Goal: Task Accomplishment & Management: Manage account settings

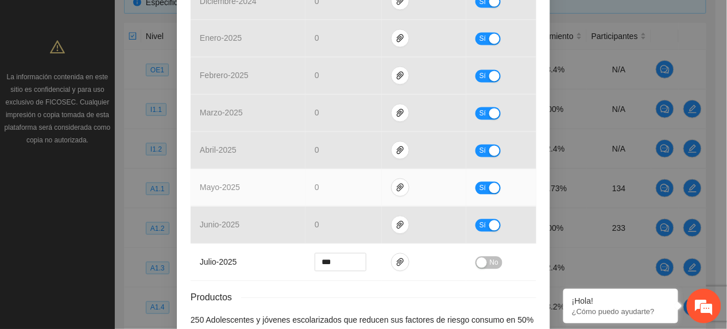
scroll to position [573, 0]
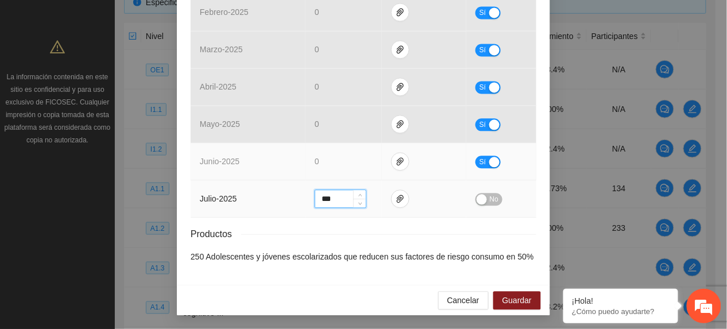
drag, startPoint x: 333, startPoint y: 196, endPoint x: 228, endPoint y: 175, distance: 106.6
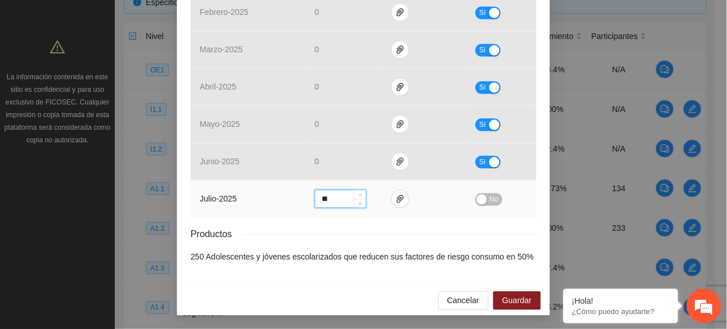
type input "**"
click at [490, 196] on span "No" at bounding box center [494, 199] width 9 height 13
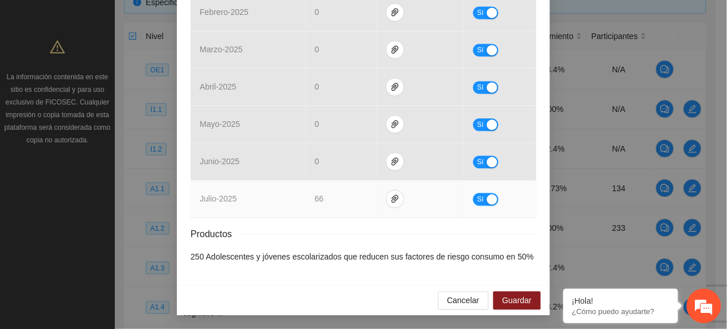
scroll to position [572, 0]
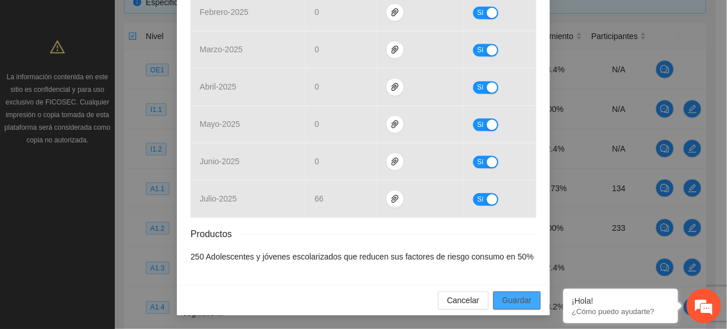
click at [505, 302] on span "Guardar" at bounding box center [516, 300] width 29 height 13
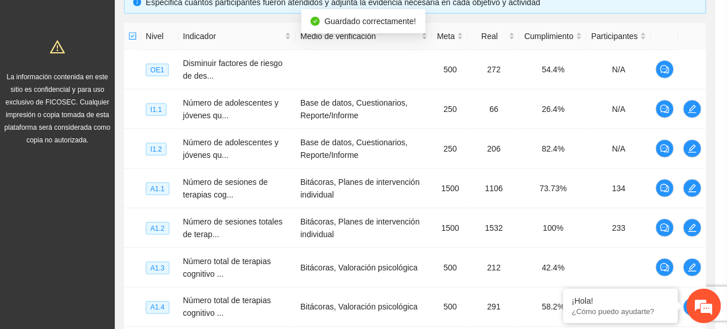
scroll to position [515, 0]
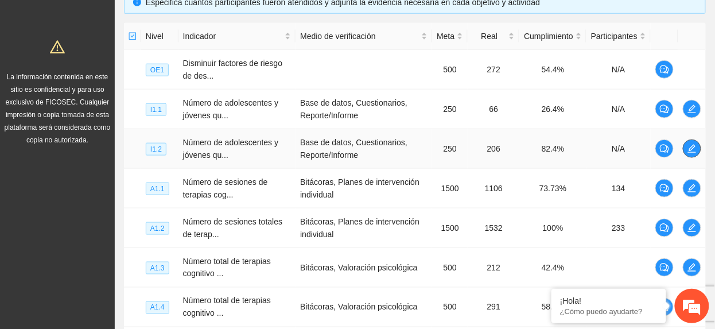
click at [690, 153] on icon "edit" at bounding box center [692, 148] width 9 height 9
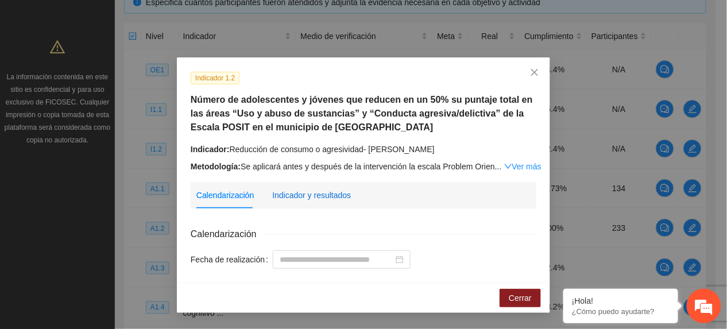
click at [340, 192] on div "Indicador y resultados" at bounding box center [311, 195] width 79 height 13
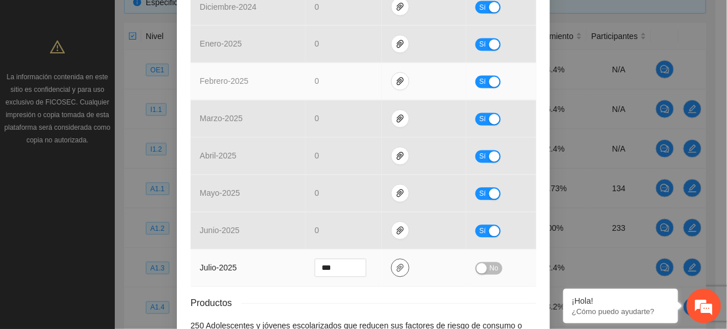
scroll to position [536, 0]
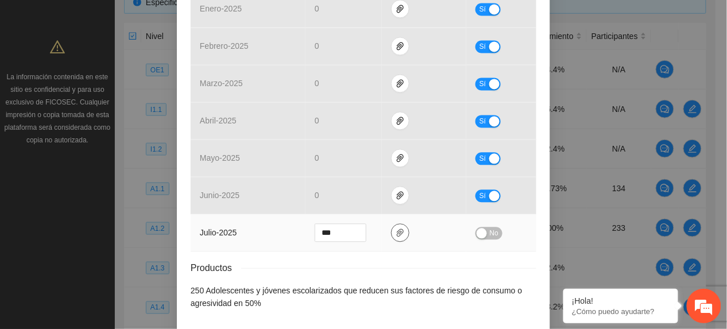
click at [395, 232] on icon "paper-clip" at bounding box center [399, 232] width 9 height 9
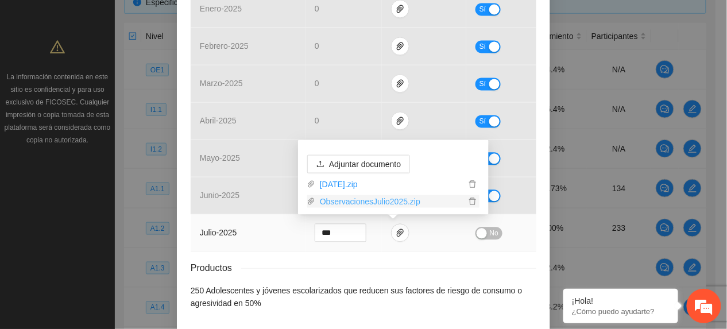
click at [354, 201] on link "ObservacionesJulio2025.zip" at bounding box center [390, 201] width 150 height 13
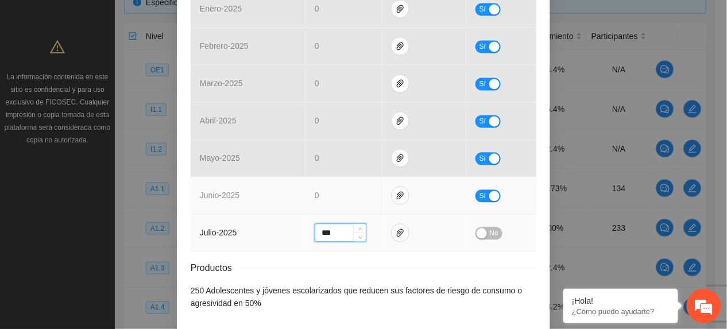
drag, startPoint x: 336, startPoint y: 235, endPoint x: 226, endPoint y: 214, distance: 112.8
click at [226, 214] on tbody "agosto - 2024 0 Sí septiembre - 2024 0 Sí octubre - 2024 0 Sí noviembre - 2024 …" at bounding box center [364, 28] width 346 height 448
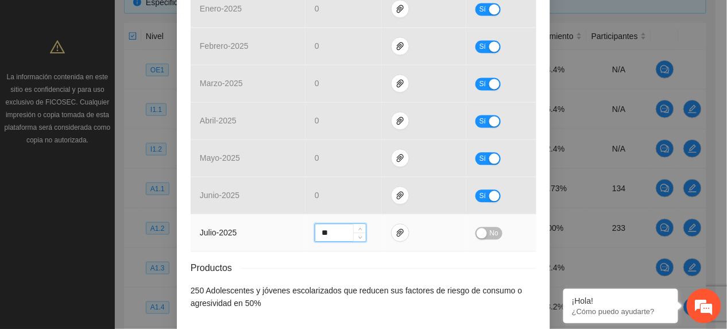
type input "**"
click at [483, 236] on button "No" at bounding box center [488, 233] width 27 height 13
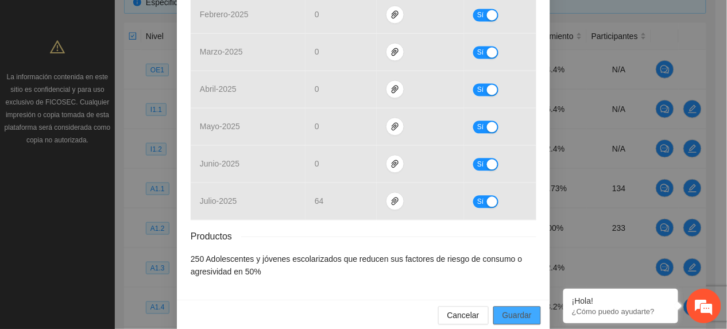
scroll to position [585, 0]
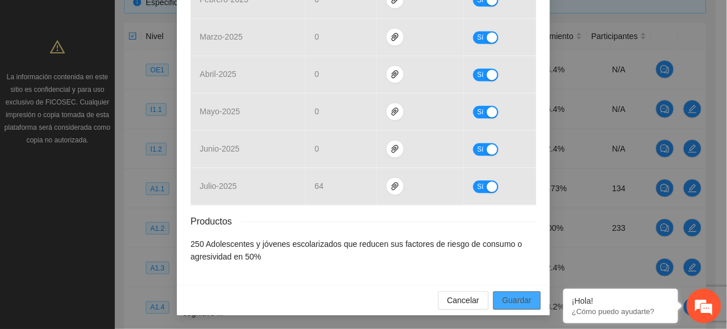
drag, startPoint x: 518, startPoint y: 303, endPoint x: 503, endPoint y: 311, distance: 16.7
click at [517, 303] on span "Guardar" at bounding box center [516, 300] width 29 height 13
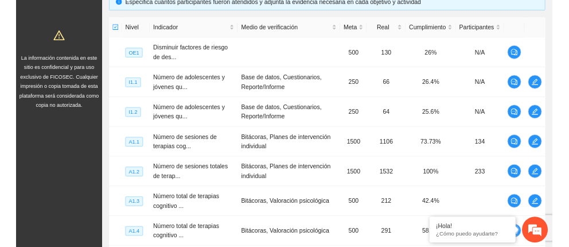
scroll to position [263, 0]
